Goal: Task Accomplishment & Management: Manage account settings

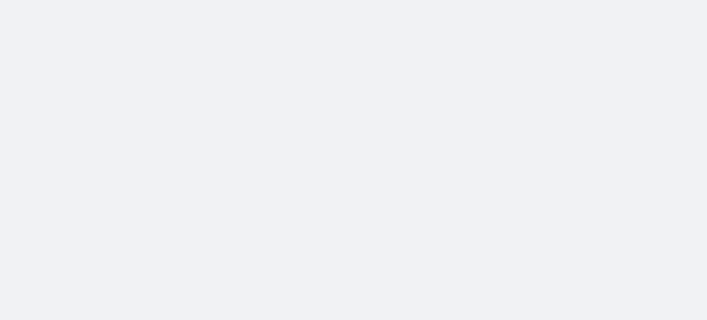
click at [596, 136] on div "© Network Optix Downloads Terms Privacy Site Calculator Support" at bounding box center [353, 160] width 707 height 320
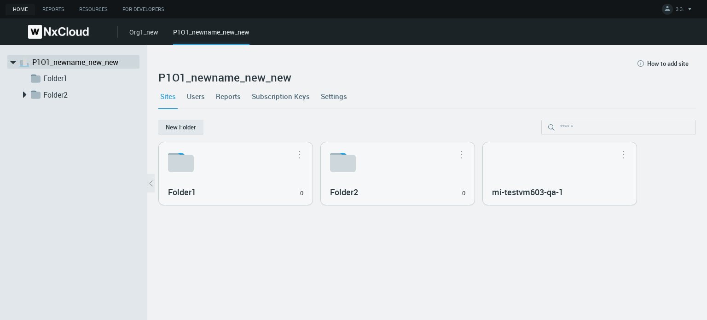
drag, startPoint x: 447, startPoint y: 78, endPoint x: 465, endPoint y: 124, distance: 49.0
click at [447, 71] on nx-hidable "How to add site" at bounding box center [426, 63] width 537 height 15
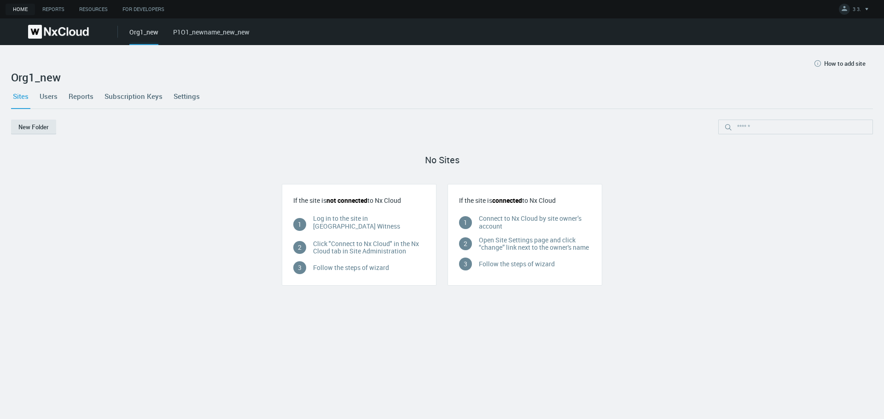
click at [230, 30] on link "P1O1_newname_new_new" at bounding box center [211, 32] width 76 height 9
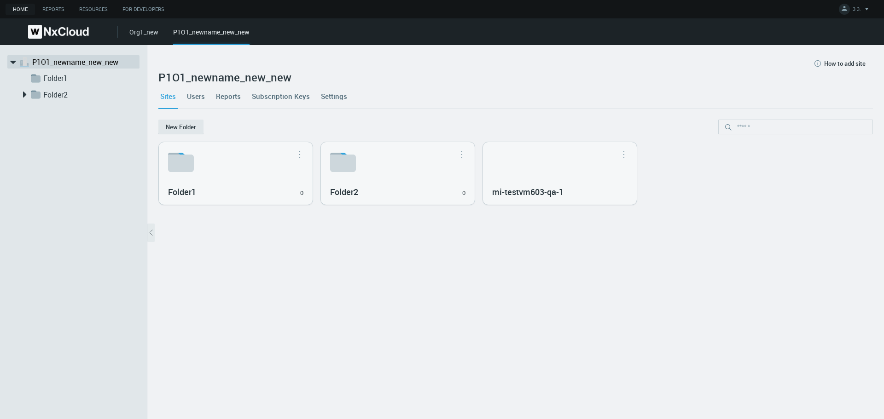
click at [54, 28] on img at bounding box center [58, 32] width 61 height 14
click at [184, 99] on div "Sites Users Reports Subscription Keys Settings" at bounding box center [515, 96] width 714 height 25
click at [187, 96] on link "Users" at bounding box center [196, 96] width 22 height 25
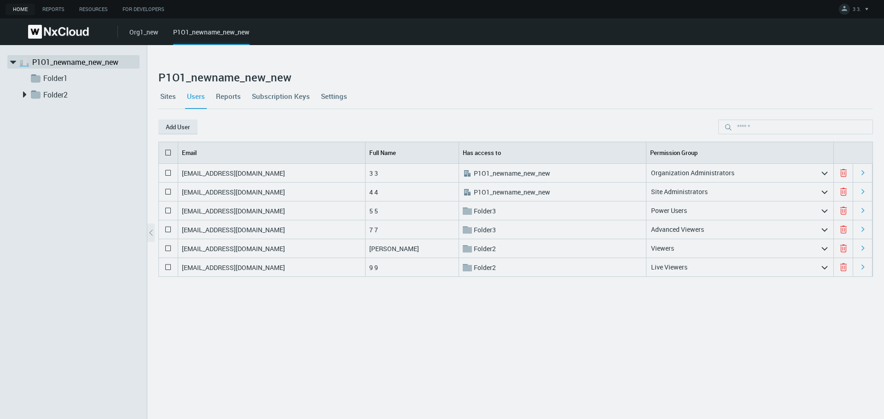
click at [231, 96] on link "Reports" at bounding box center [228, 96] width 29 height 25
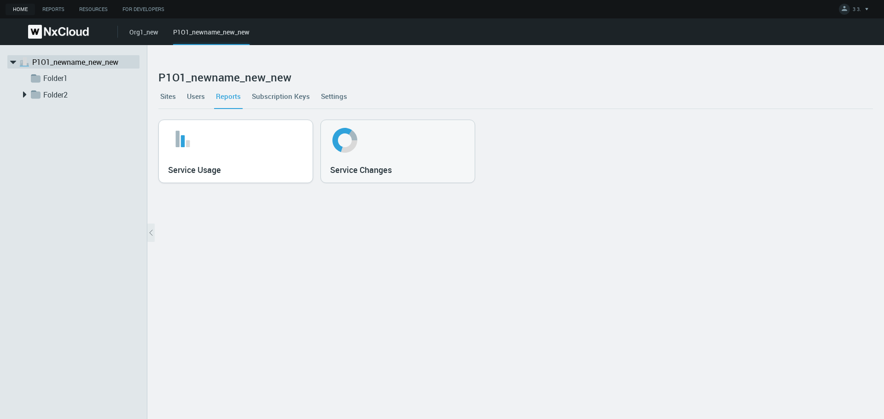
click at [234, 151] on svg-icon at bounding box center [235, 140] width 135 height 29
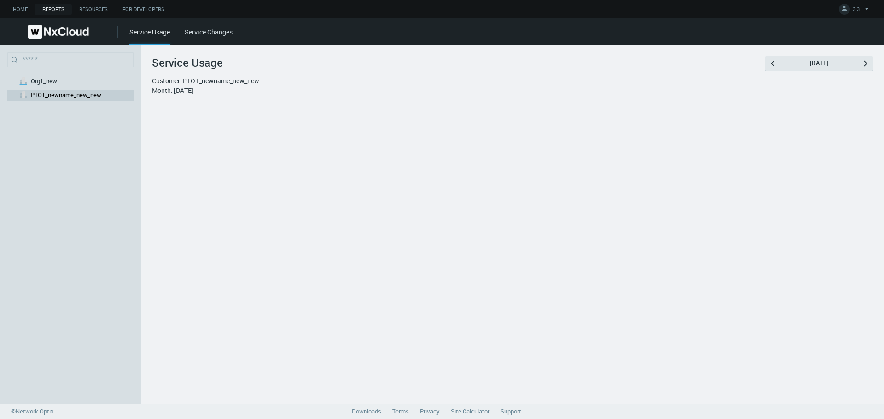
click at [197, 29] on link "Service Changes" at bounding box center [209, 32] width 48 height 9
click at [150, 31] on link "Service Usage" at bounding box center [149, 32] width 40 height 9
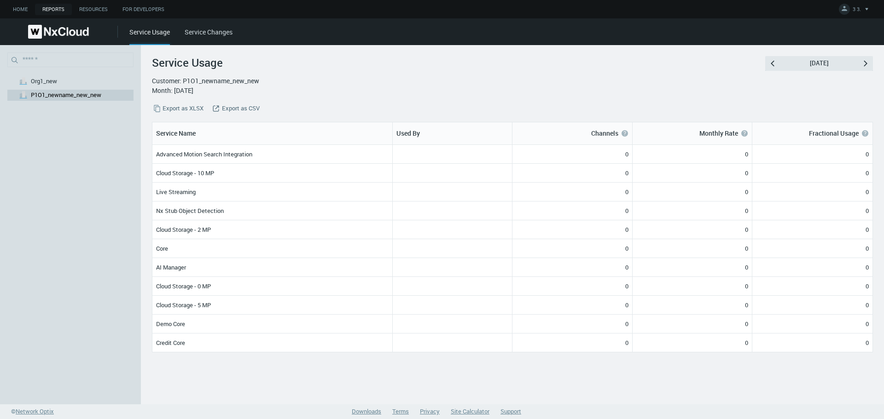
click at [204, 33] on link "Service Changes" at bounding box center [209, 32] width 48 height 9
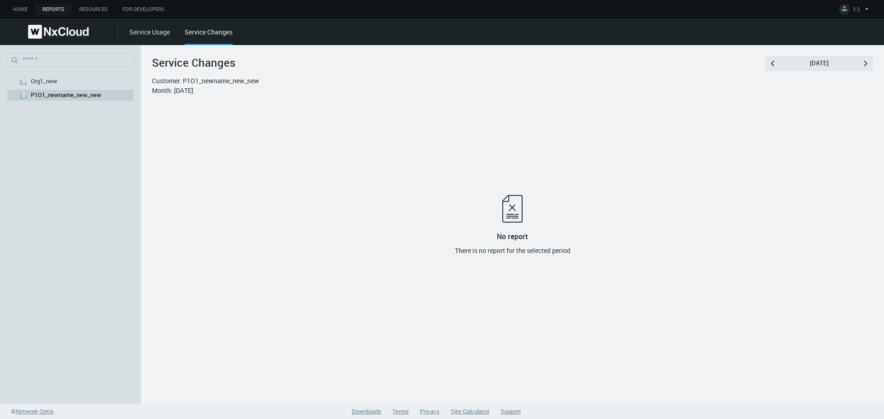
click at [34, 28] on img at bounding box center [58, 32] width 61 height 14
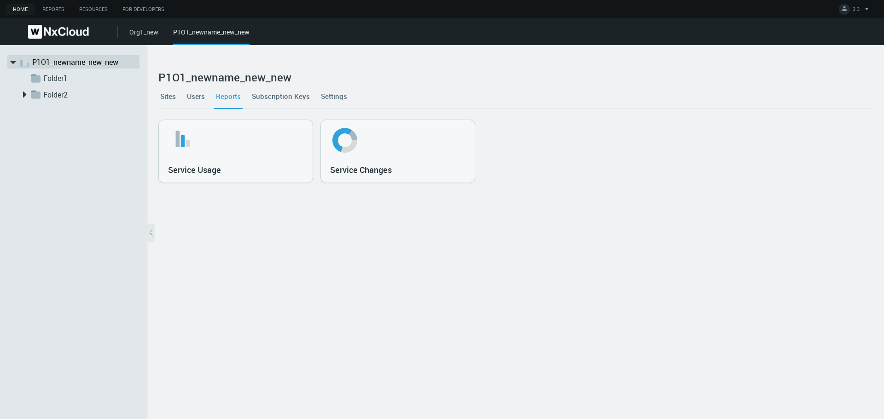
click at [266, 91] on link "Subscription Keys" at bounding box center [281, 96] width 62 height 25
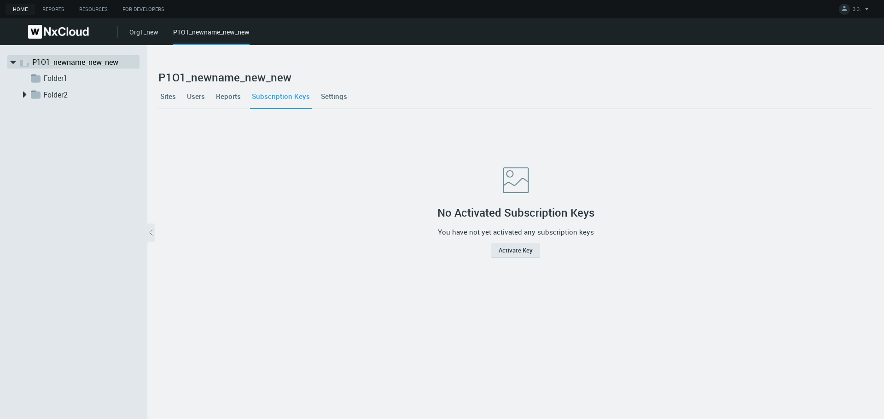
drag, startPoint x: 358, startPoint y: 93, endPoint x: 353, endPoint y: 95, distance: 5.4
click at [358, 93] on div "Sites Users Reports Subscription Keys Settings" at bounding box center [515, 96] width 714 height 25
click at [336, 99] on link "Settings" at bounding box center [334, 96] width 30 height 25
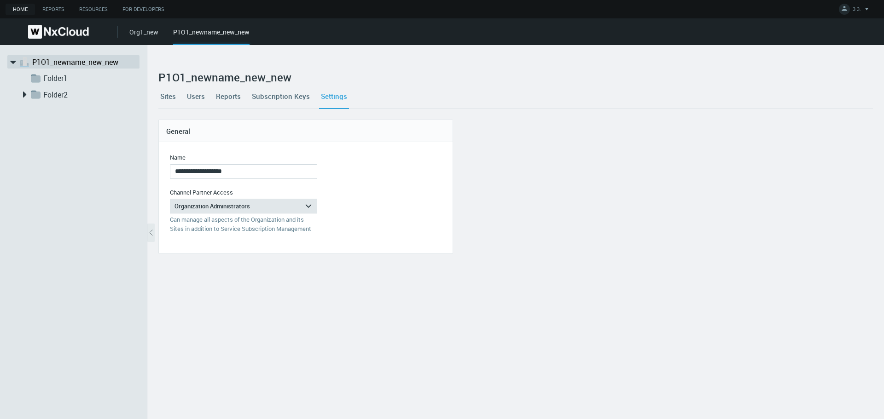
drag, startPoint x: 770, startPoint y: 294, endPoint x: 739, endPoint y: 303, distance: 32.3
click at [770, 294] on div "**********" at bounding box center [515, 232] width 736 height 374
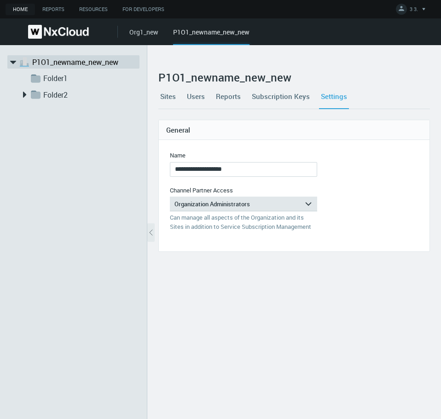
click at [47, 32] on img at bounding box center [58, 32] width 61 height 14
